Goal: Task Accomplishment & Management: Manage account settings

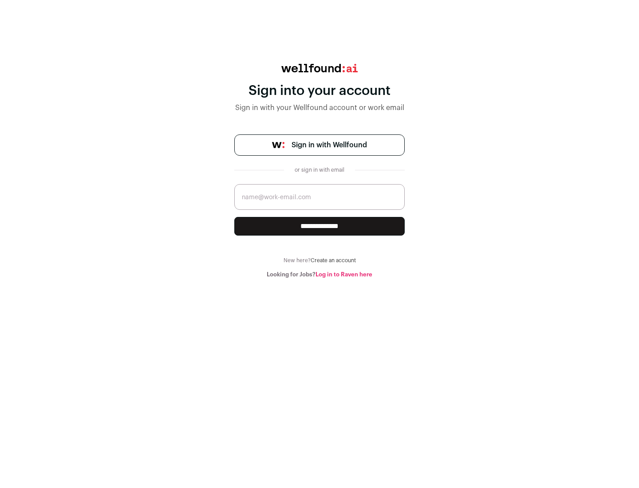
click at [329, 145] on span "Sign in with Wellfound" at bounding box center [328, 145] width 75 height 11
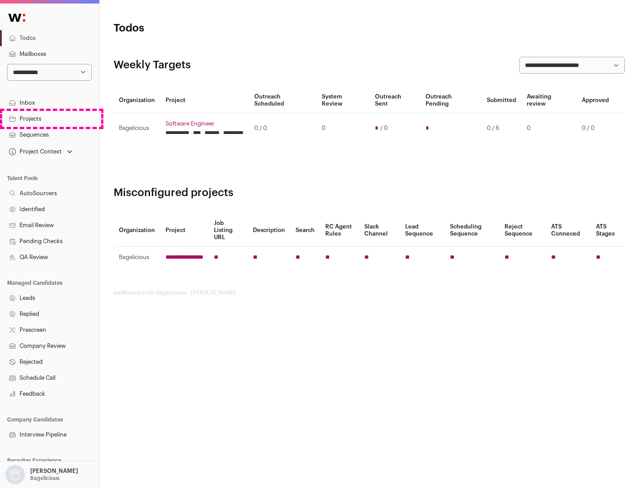
click at [49, 118] on link "Projects" at bounding box center [49, 119] width 99 height 16
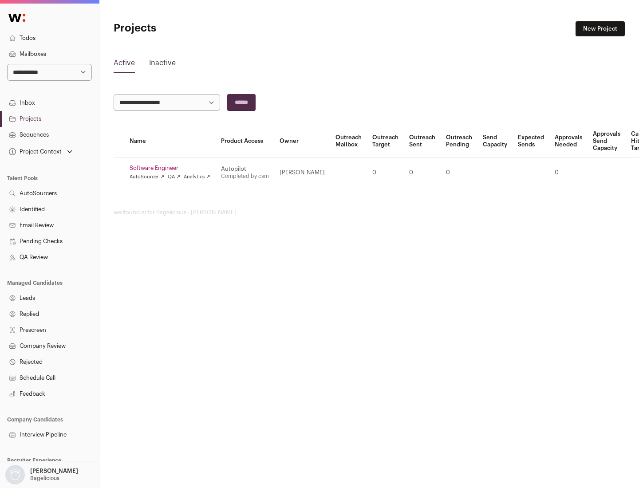
click at [173, 168] on link "Software Engineer" at bounding box center [169, 168] width 81 height 7
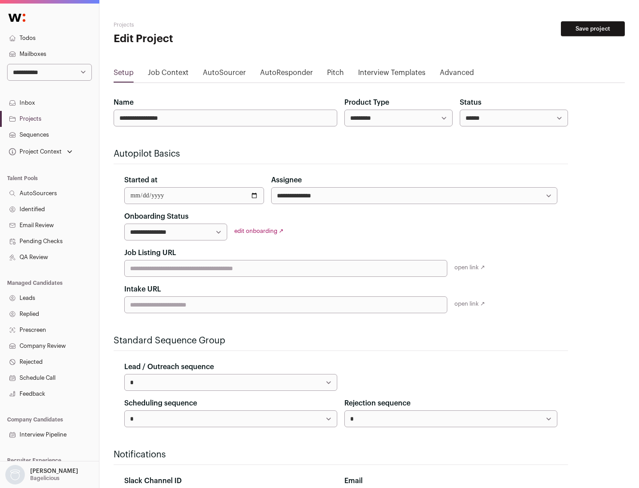
click at [592, 29] on button "Save project" at bounding box center [593, 28] width 64 height 15
